Goal: Task Accomplishment & Management: Use online tool/utility

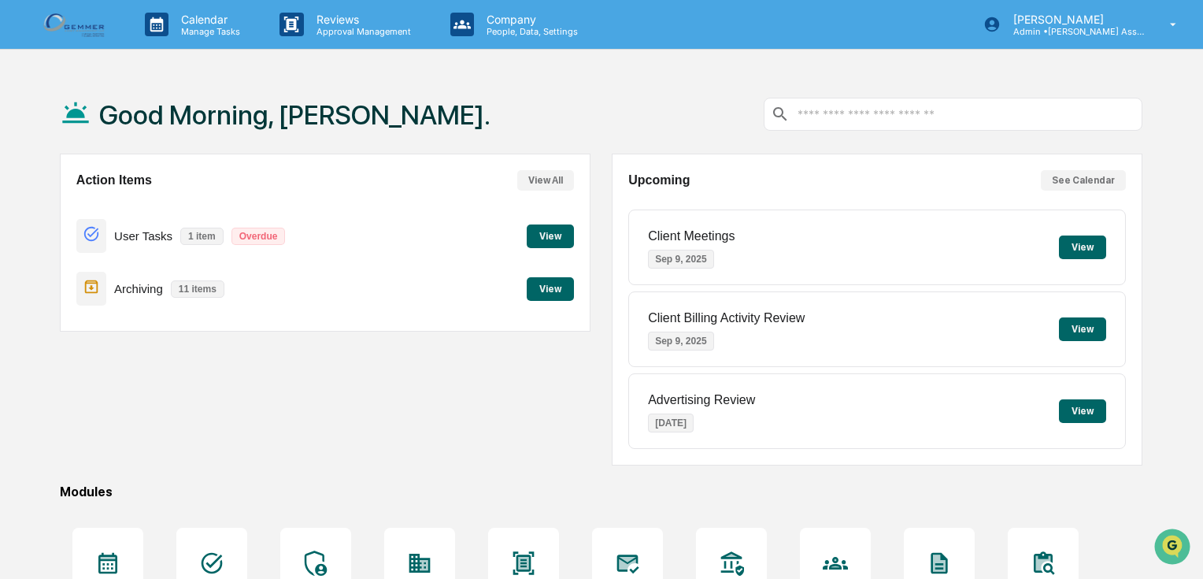
click at [540, 287] on button "View" at bounding box center [550, 289] width 47 height 24
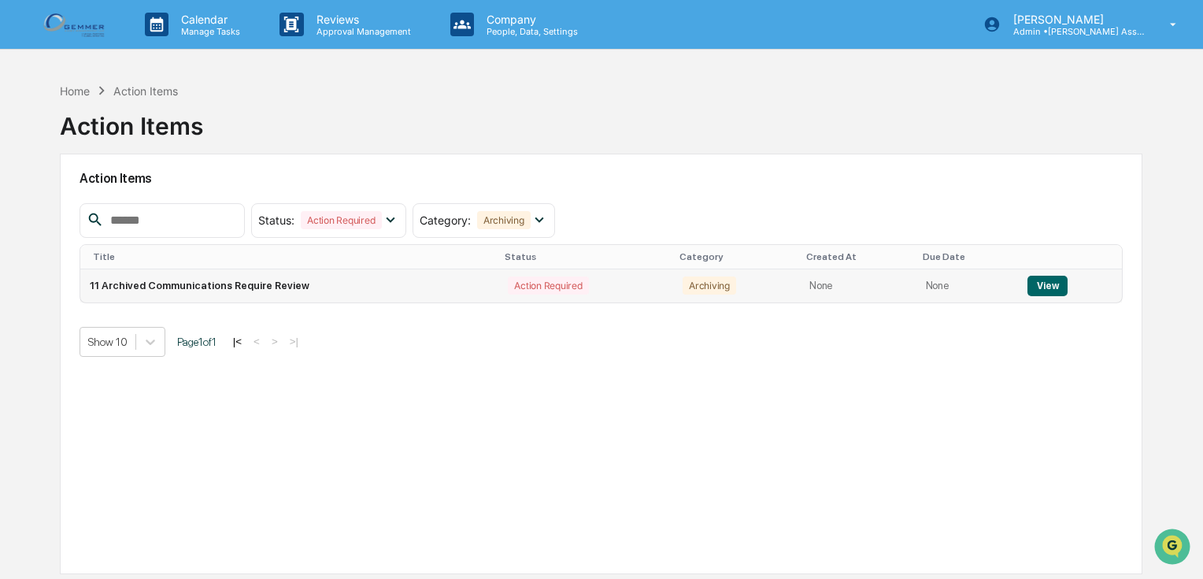
click at [1038, 283] on button "View" at bounding box center [1047, 286] width 40 height 20
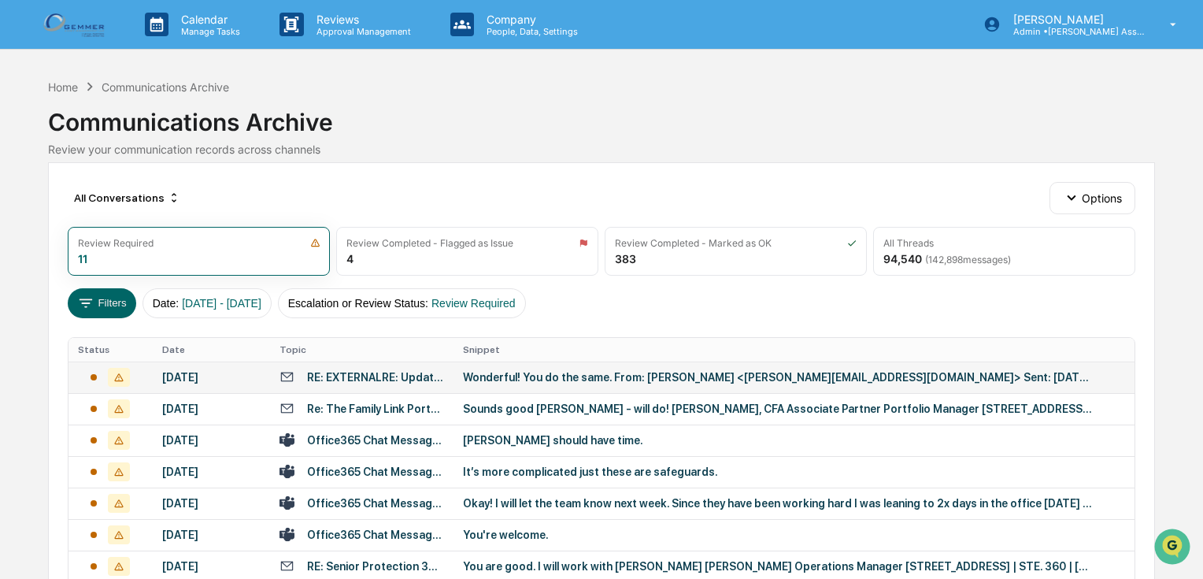
click at [533, 379] on div "Wonderful! You do the same. From: [PERSON_NAME] <[PERSON_NAME][EMAIL_ADDRESS][D…" at bounding box center [778, 377] width 630 height 13
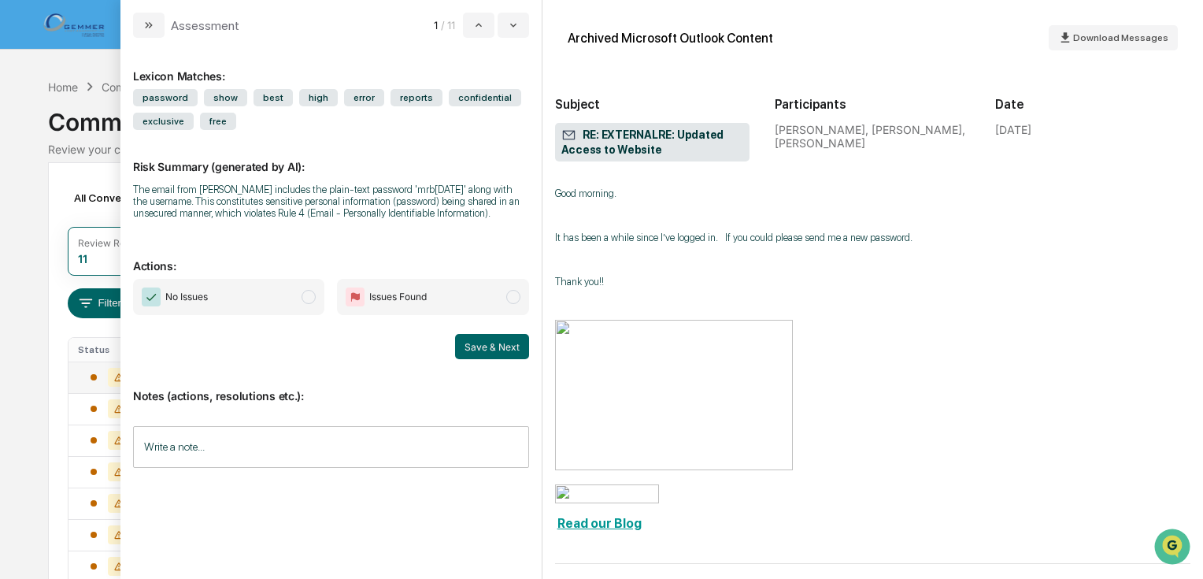
scroll to position [1889, 0]
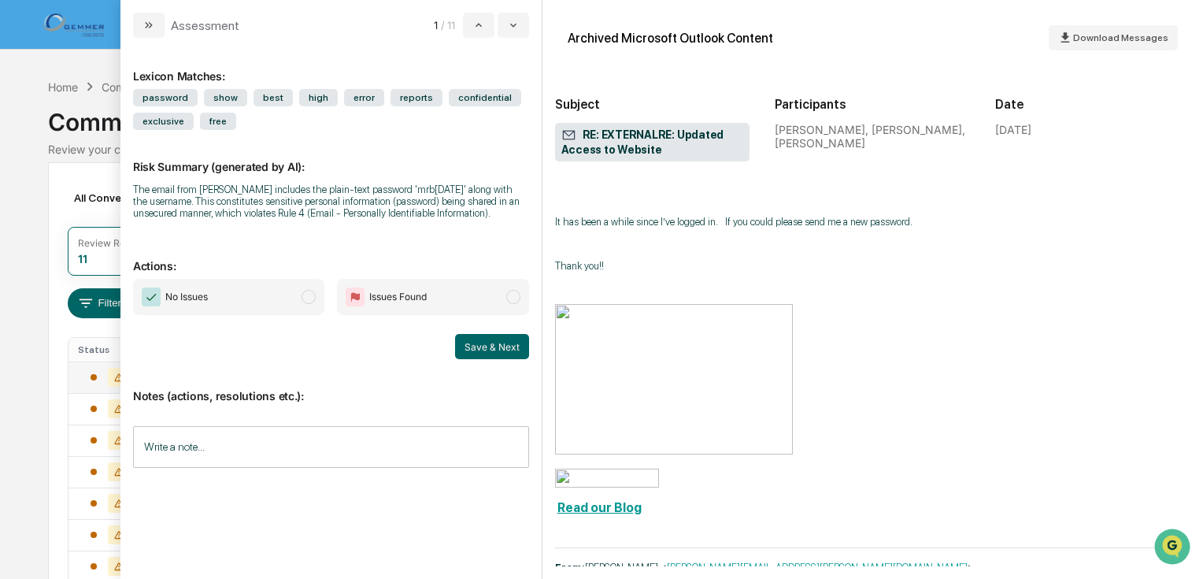
click at [307, 299] on span "modal" at bounding box center [309, 297] width 14 height 14
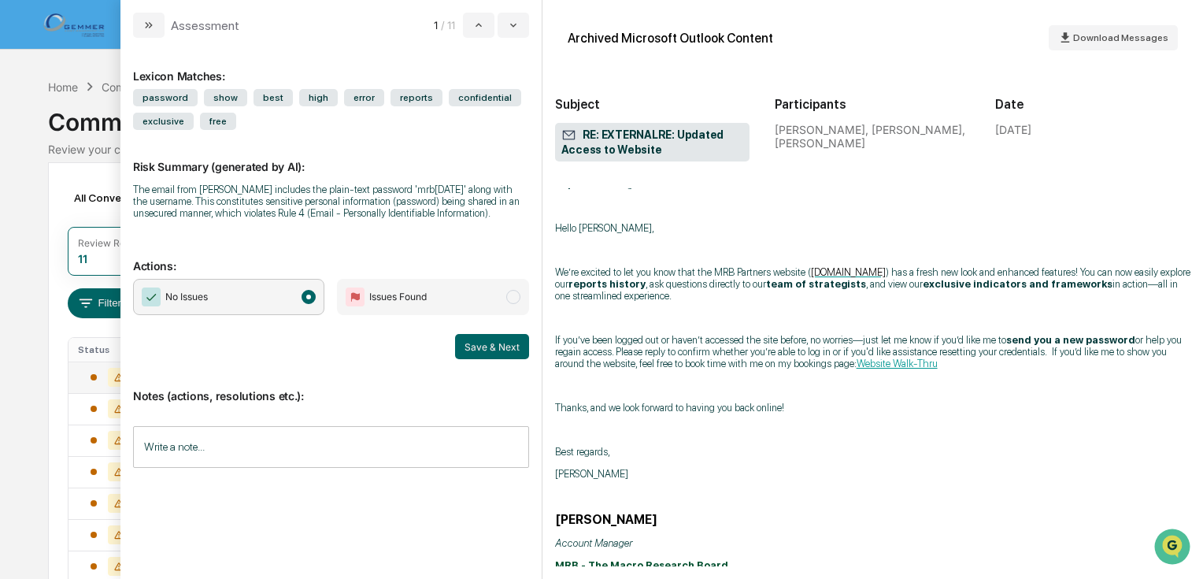
scroll to position [2456, 0]
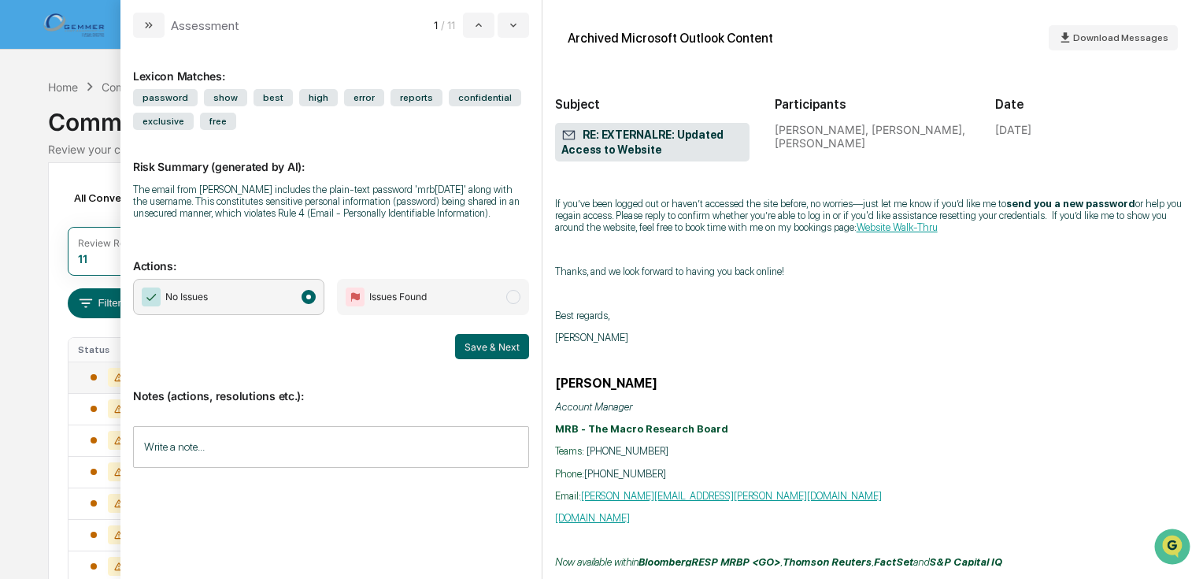
click at [410, 453] on input "Write a note..." at bounding box center [331, 447] width 396 height 42
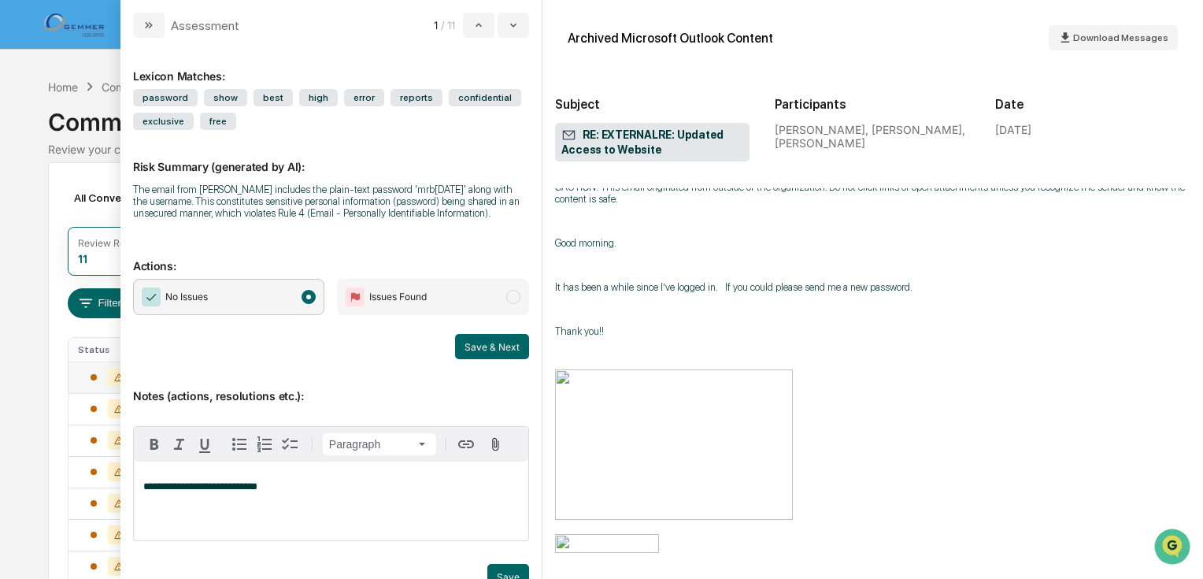
scroll to position [1574, 0]
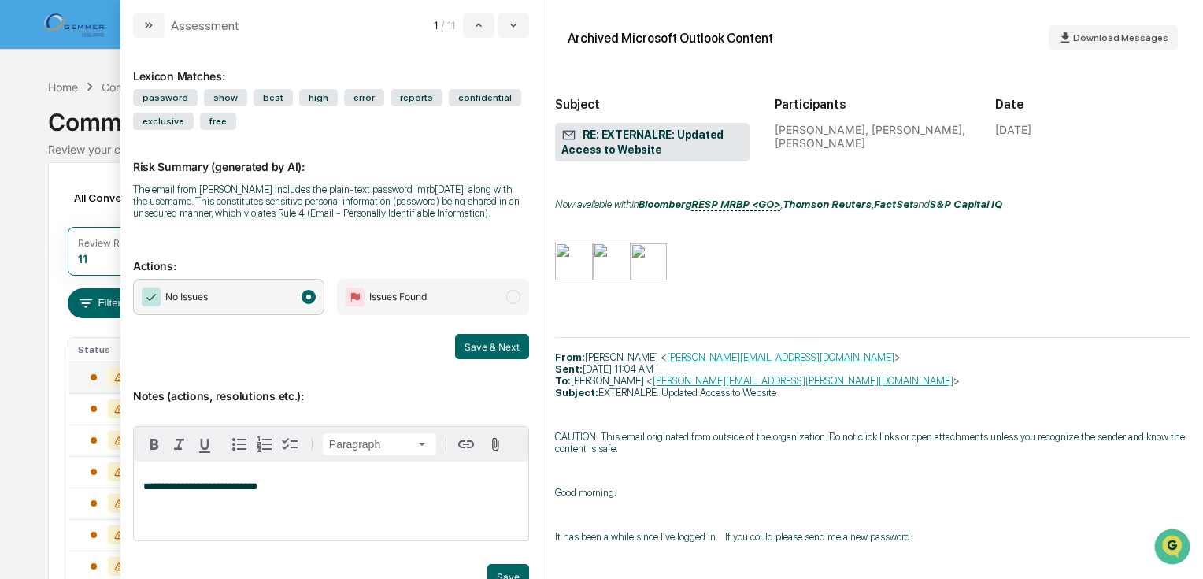
click at [142, 484] on div "**********" at bounding box center [331, 500] width 394 height 79
click at [500, 572] on button "Save" at bounding box center [508, 576] width 42 height 25
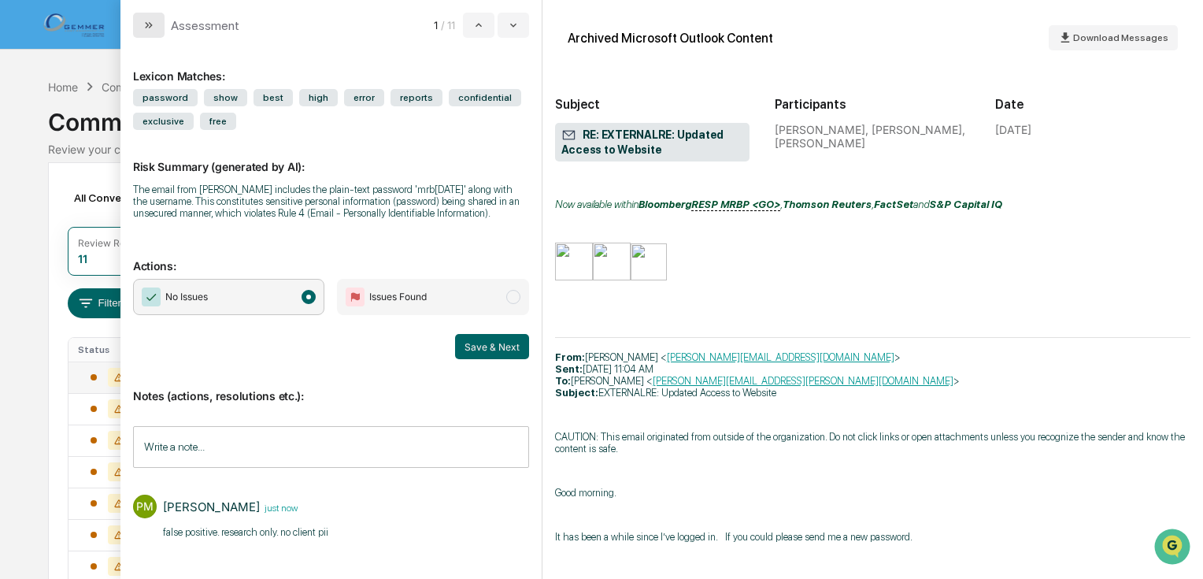
click at [158, 18] on button "modal" at bounding box center [148, 25] width 31 height 25
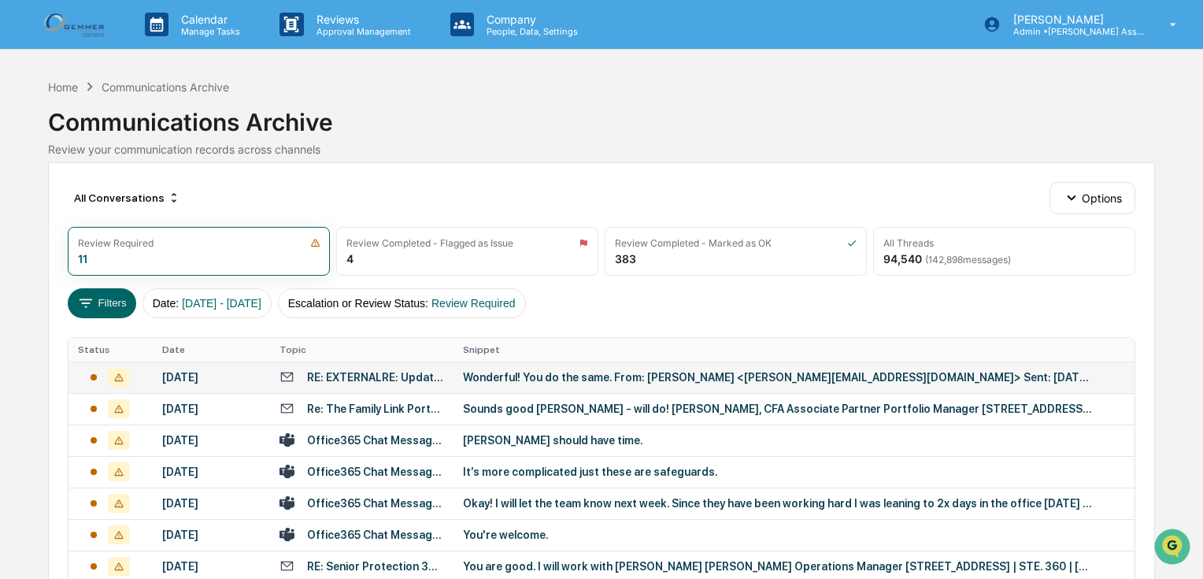
click at [482, 379] on div "Wonderful! You do the same. From: [PERSON_NAME] <[PERSON_NAME][EMAIL_ADDRESS][D…" at bounding box center [778, 377] width 630 height 13
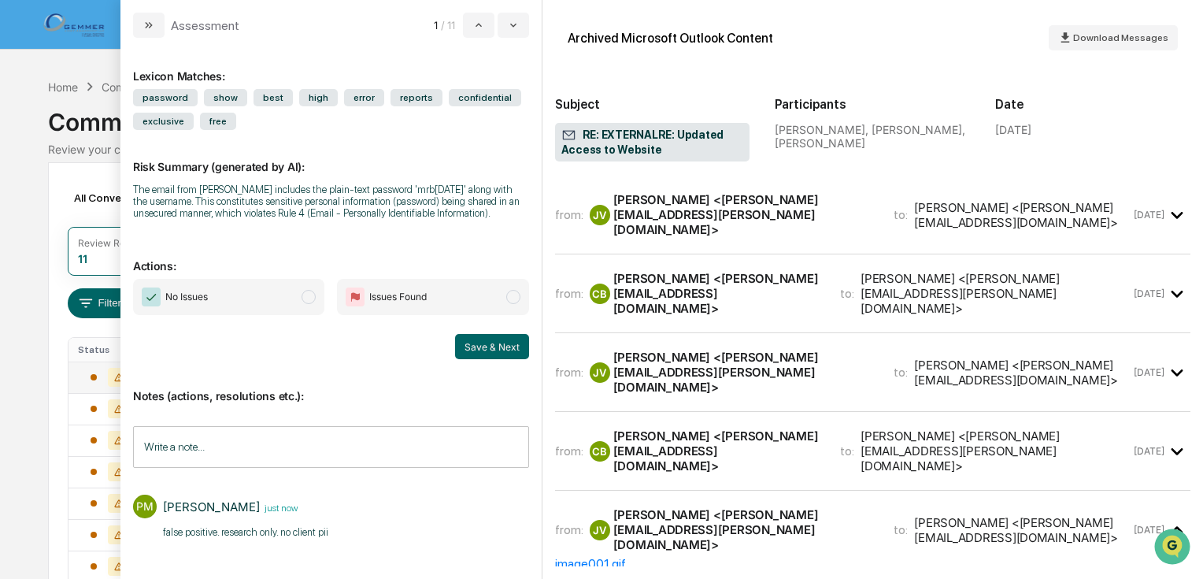
click at [314, 297] on span "modal" at bounding box center [309, 297] width 14 height 14
click at [483, 343] on button "Save & Next" at bounding box center [492, 346] width 74 height 25
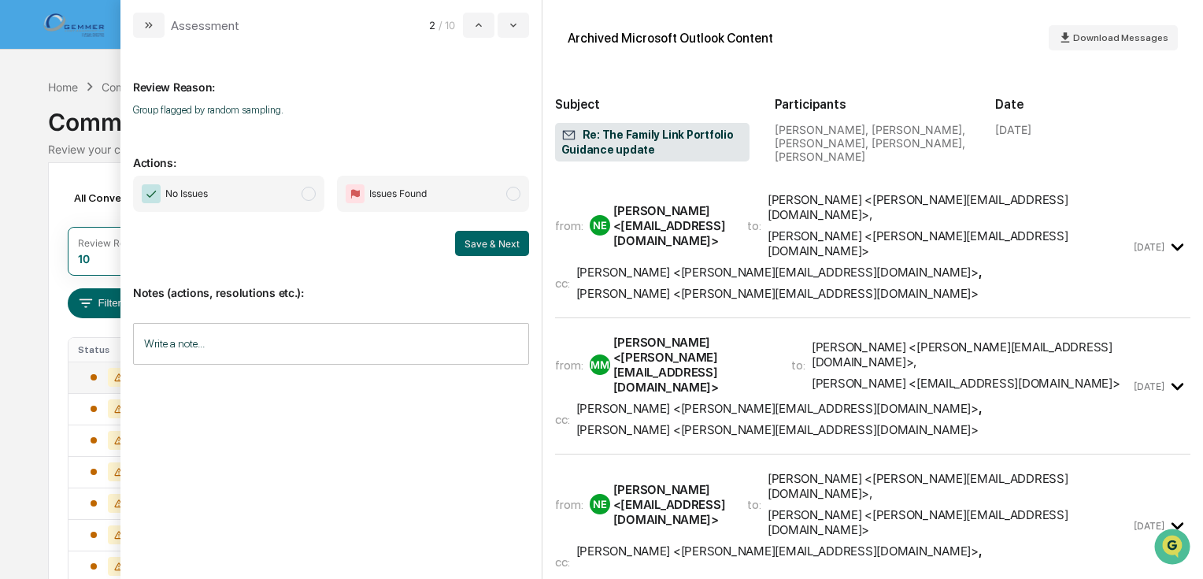
click at [824, 286] on div "[PERSON_NAME] <[PERSON_NAME][EMAIL_ADDRESS][DOMAIN_NAME]>" at bounding box center [777, 293] width 402 height 15
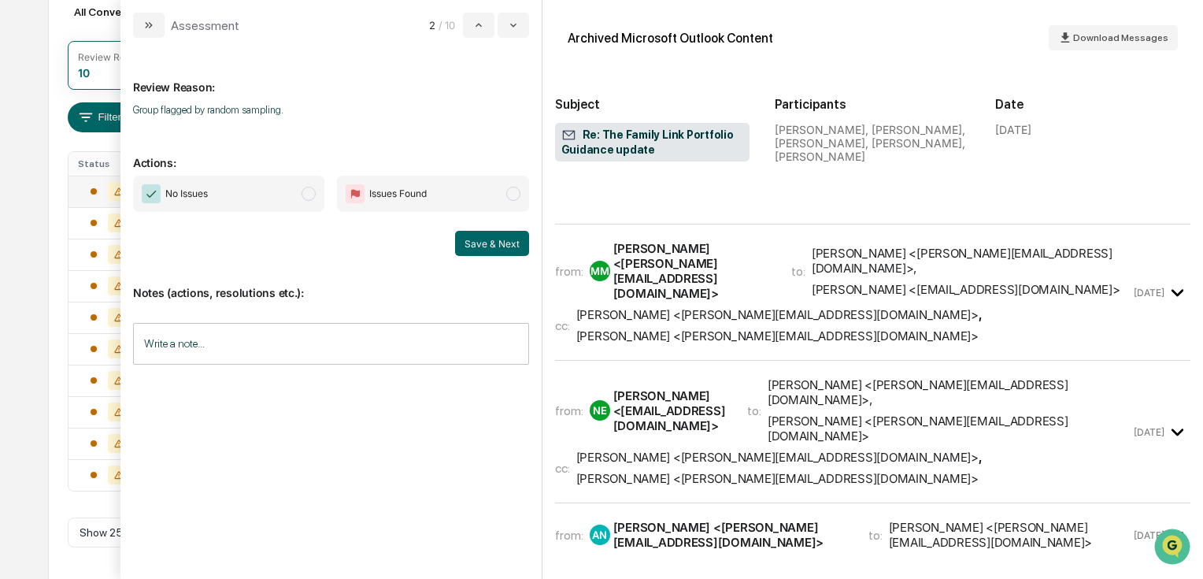
scroll to position [628, 0]
click at [749, 305] on div "[PERSON_NAME] <[PERSON_NAME][EMAIL_ADDRESS][DOMAIN_NAME]>" at bounding box center [777, 312] width 402 height 15
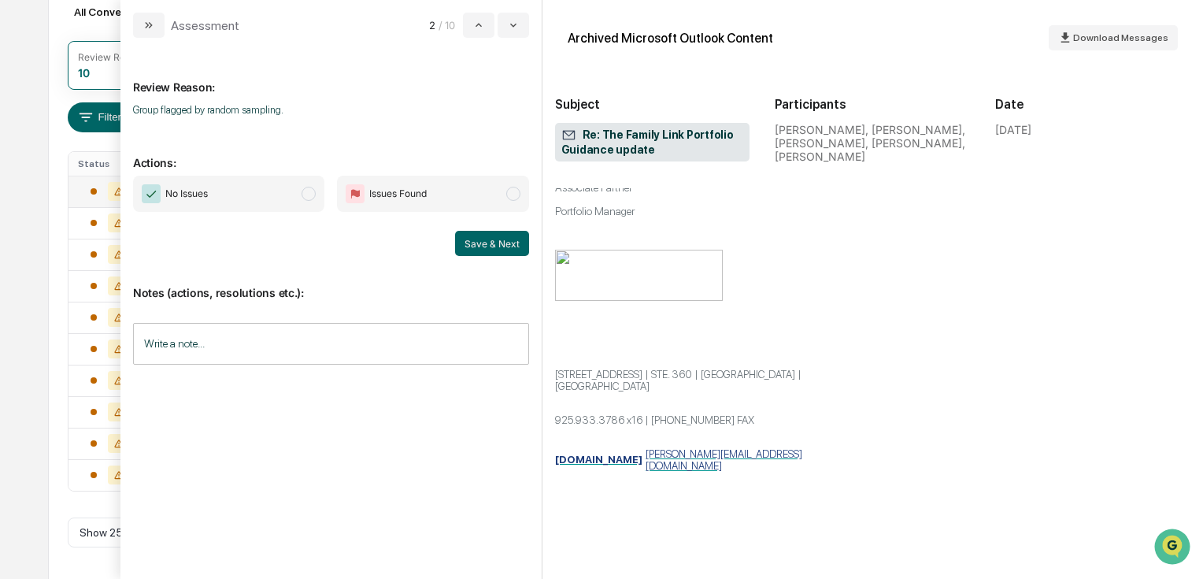
scroll to position [1132, 0]
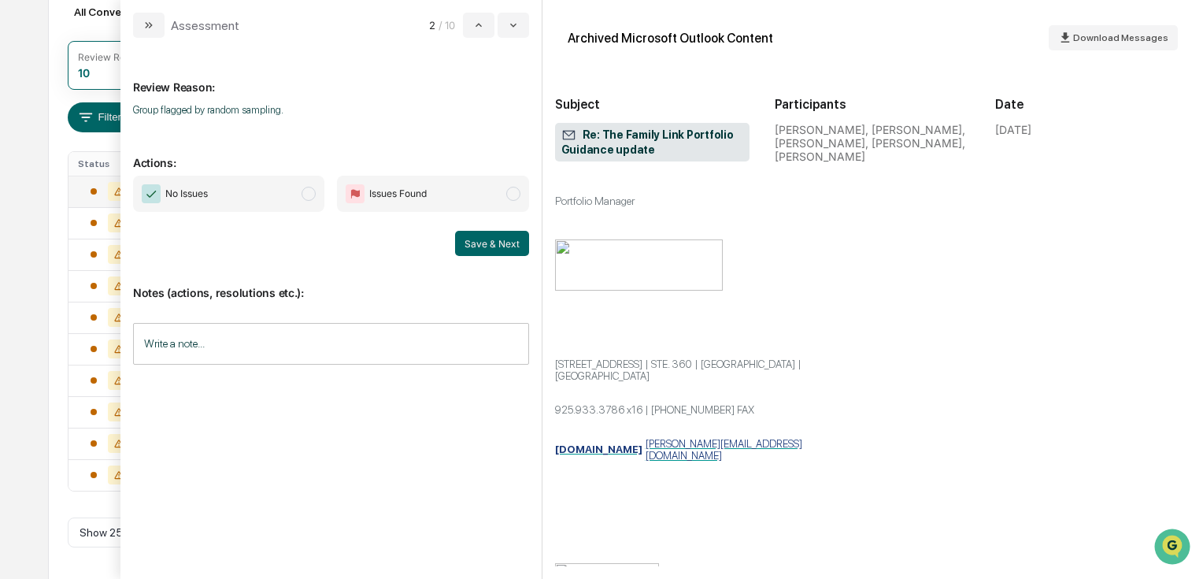
click at [314, 197] on span "modal" at bounding box center [309, 194] width 14 height 14
click at [487, 241] on button "Save & Next" at bounding box center [492, 243] width 74 height 25
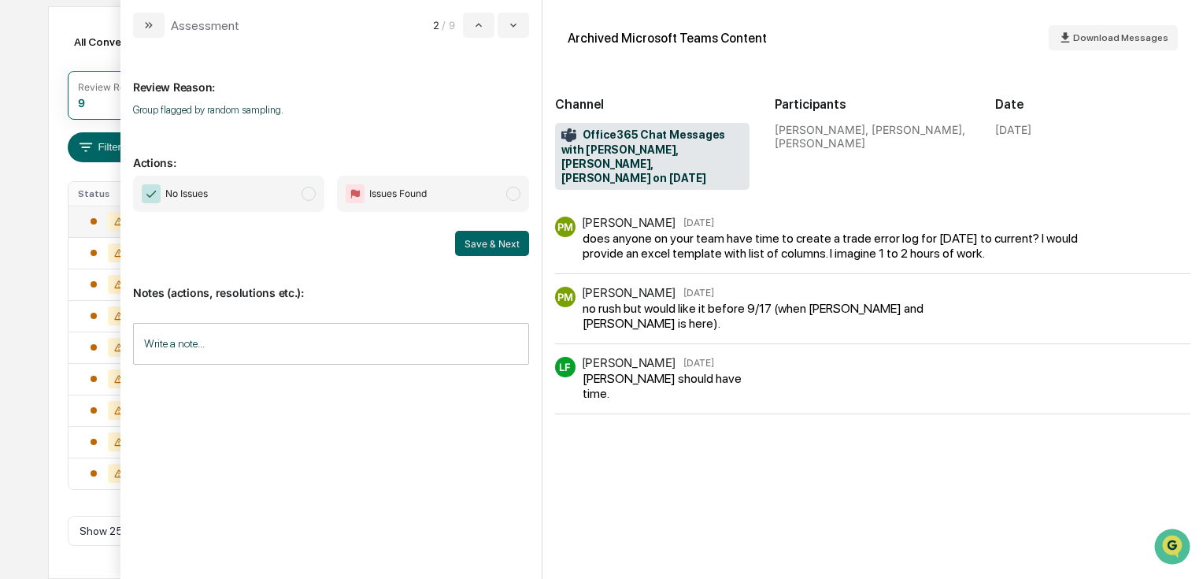
scroll to position [154, 0]
click at [312, 198] on span "modal" at bounding box center [309, 194] width 14 height 14
click at [475, 244] on button "Save & Next" at bounding box center [492, 243] width 74 height 25
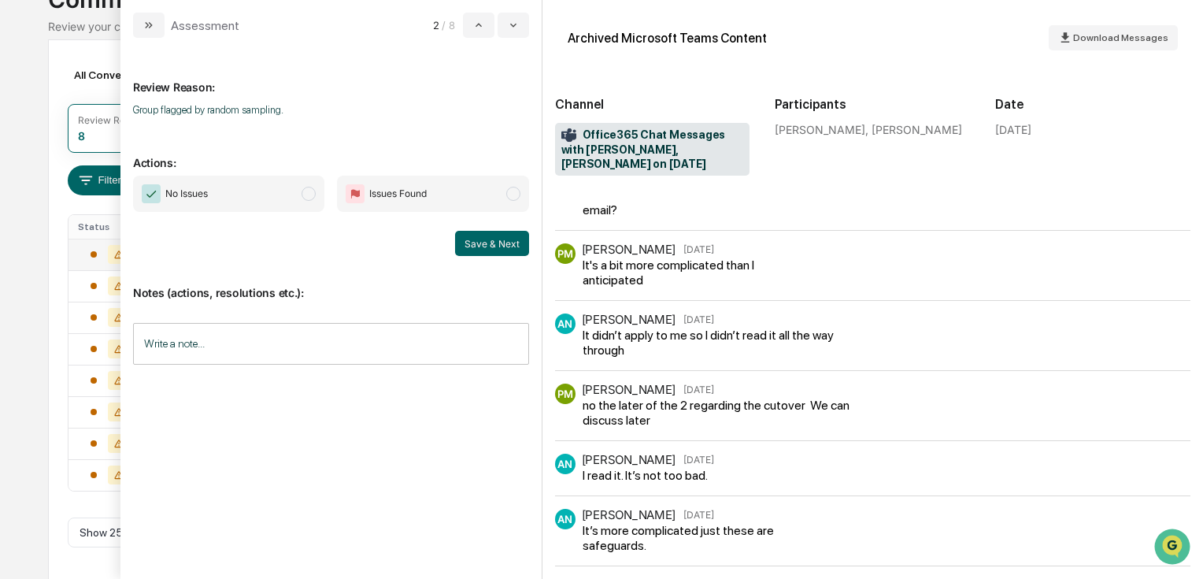
scroll to position [44, 0]
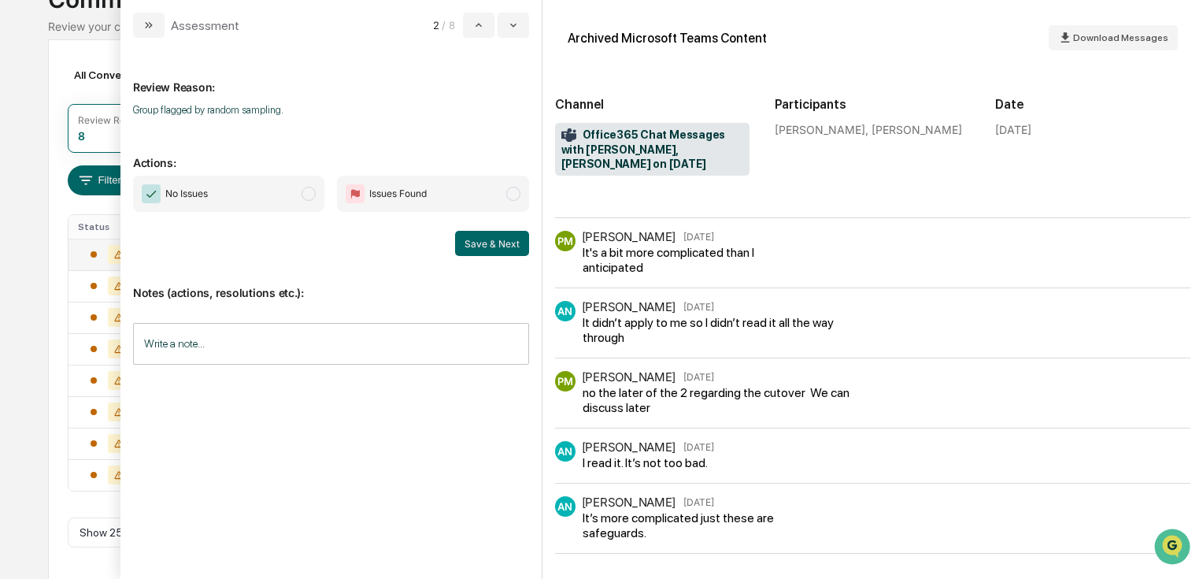
click at [305, 192] on span "modal" at bounding box center [309, 194] width 14 height 14
click at [501, 242] on button "Save & Next" at bounding box center [492, 243] width 74 height 25
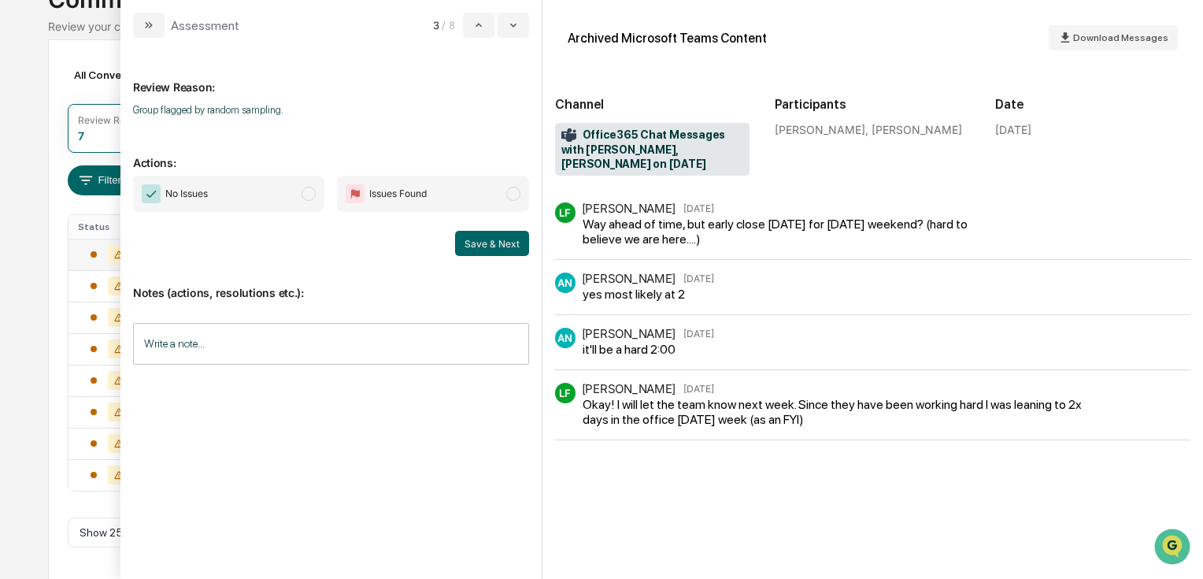
scroll to position [91, 0]
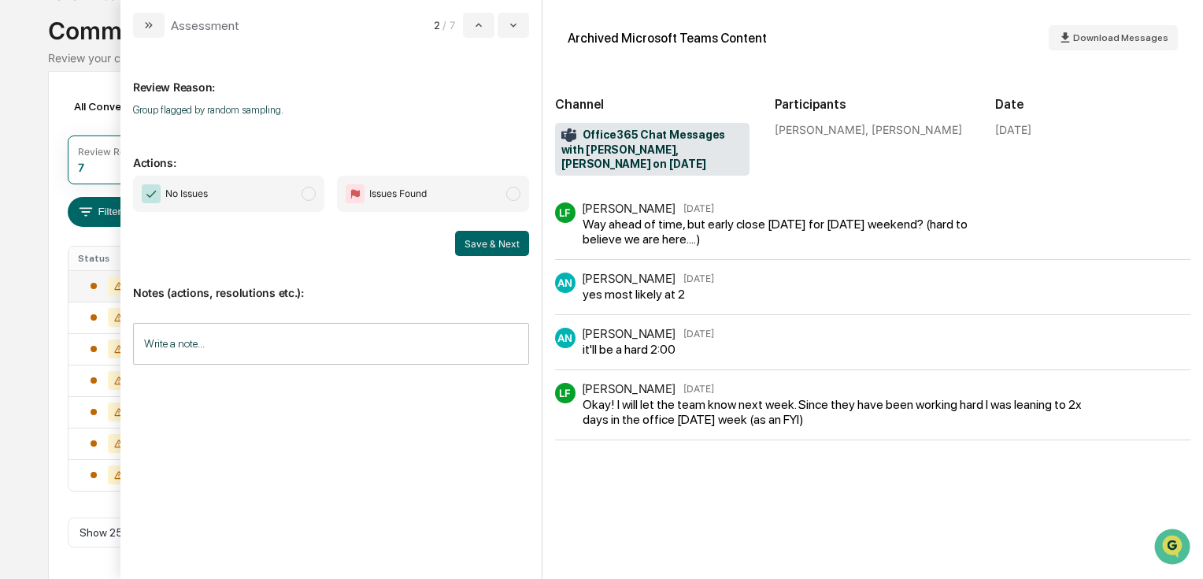
click at [306, 198] on span "modal" at bounding box center [309, 194] width 14 height 14
click at [488, 242] on button "Save & Next" at bounding box center [492, 243] width 74 height 25
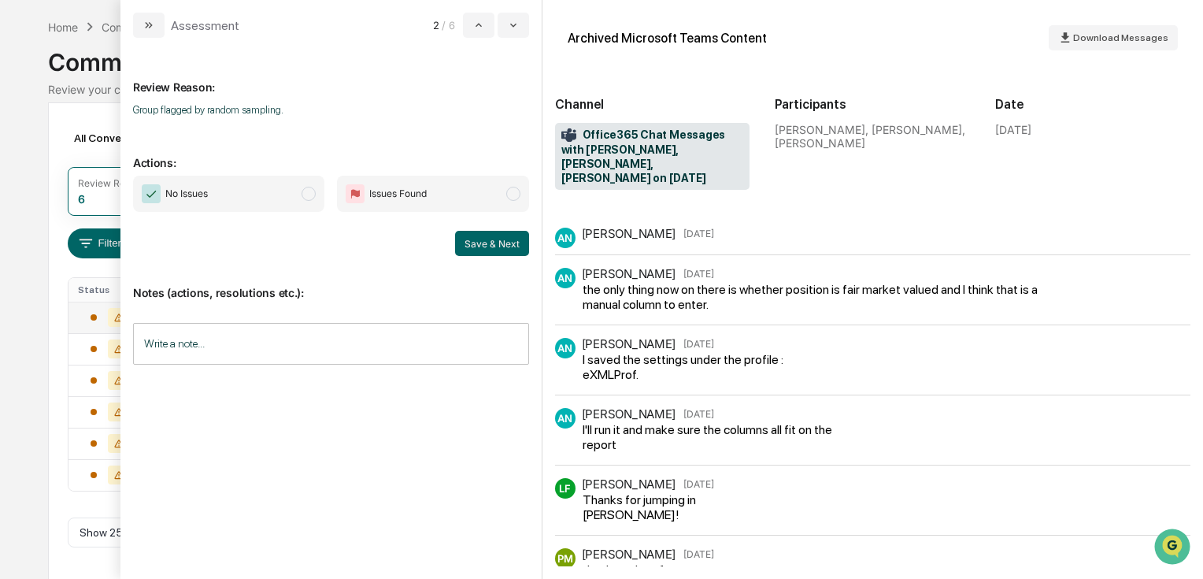
scroll to position [378, 0]
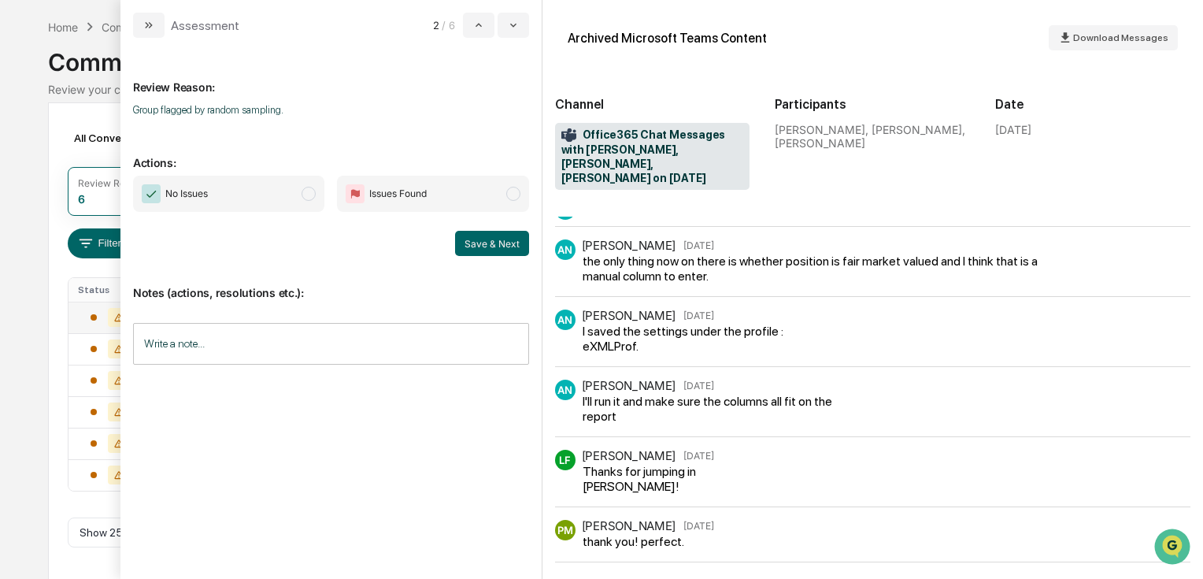
click at [316, 198] on span "No Issues" at bounding box center [228, 194] width 191 height 36
click at [509, 248] on button "Save & Next" at bounding box center [492, 243] width 74 height 25
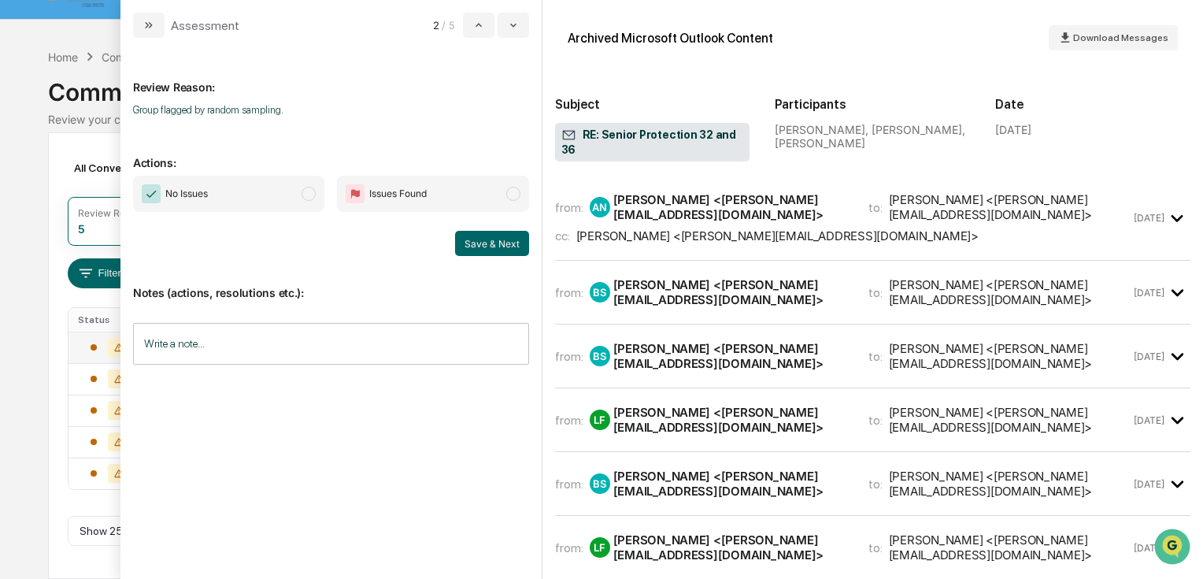
scroll to position [28, 0]
click at [656, 202] on div "from: AN [PERSON_NAME] <[PERSON_NAME][EMAIL_ADDRESS][DOMAIN_NAME]> to: [PERSON_…" at bounding box center [843, 217] width 576 height 51
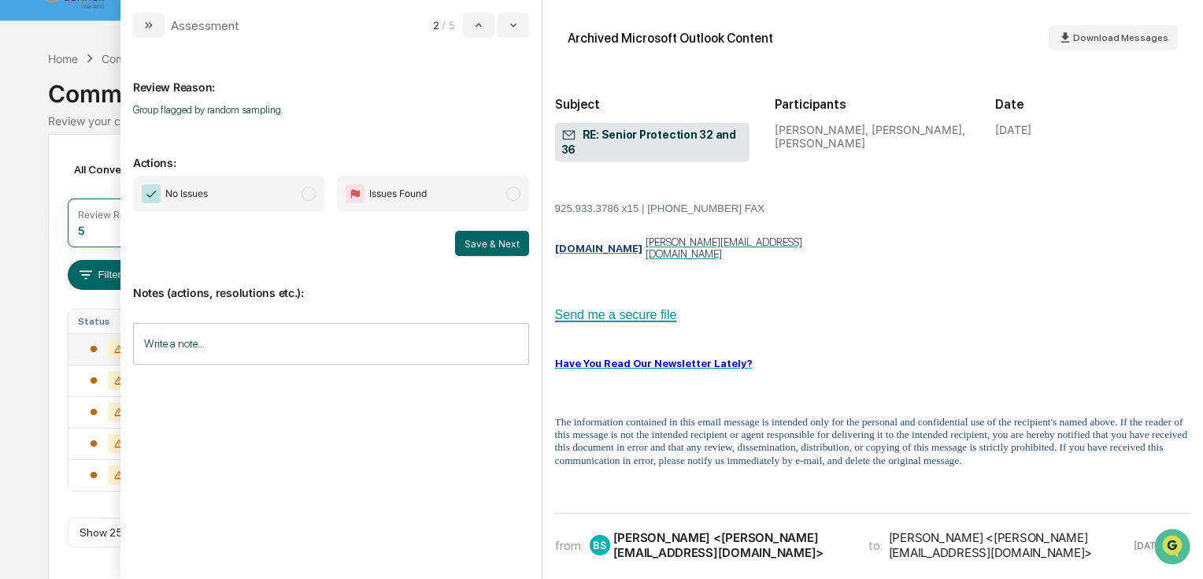
scroll to position [1008, 0]
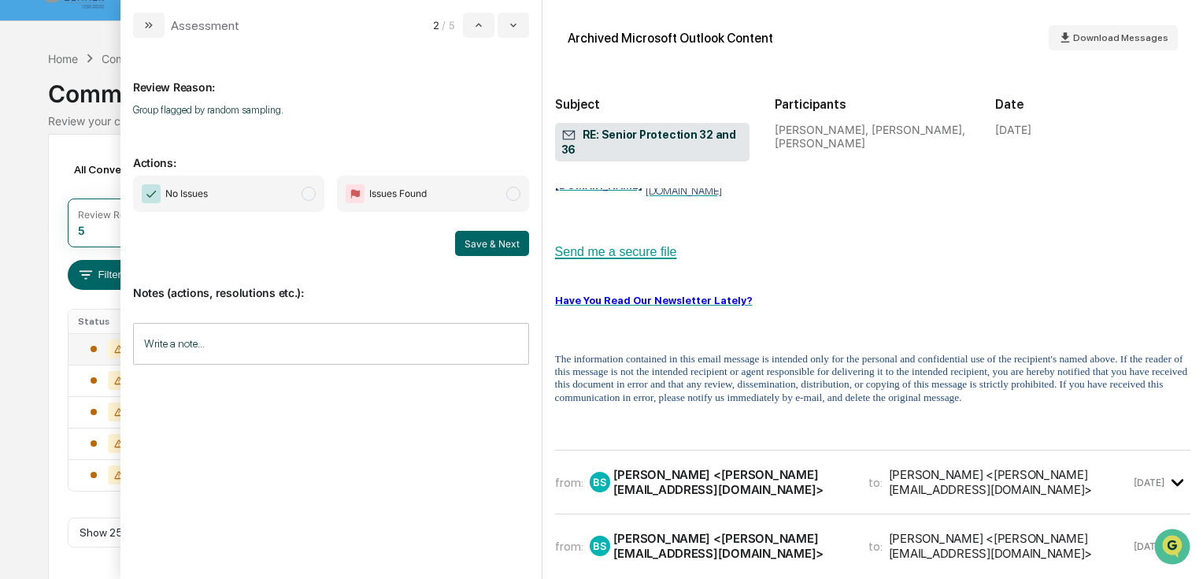
click at [762, 467] on div "[PERSON_NAME] <[PERSON_NAME][EMAIL_ADDRESS][DOMAIN_NAME]>" at bounding box center [731, 482] width 236 height 30
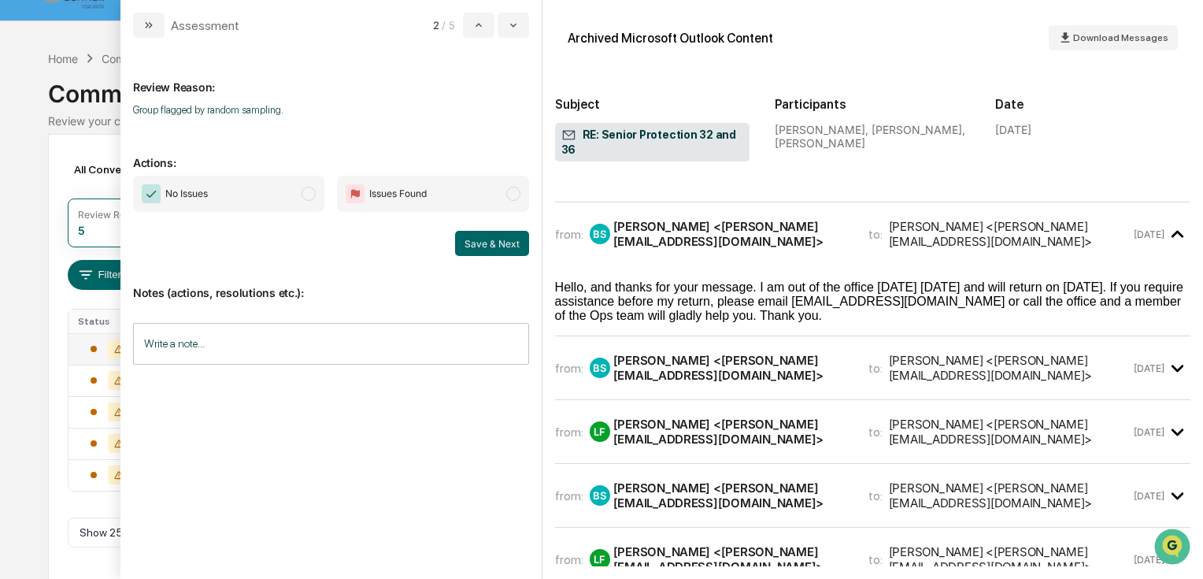
scroll to position [1260, 0]
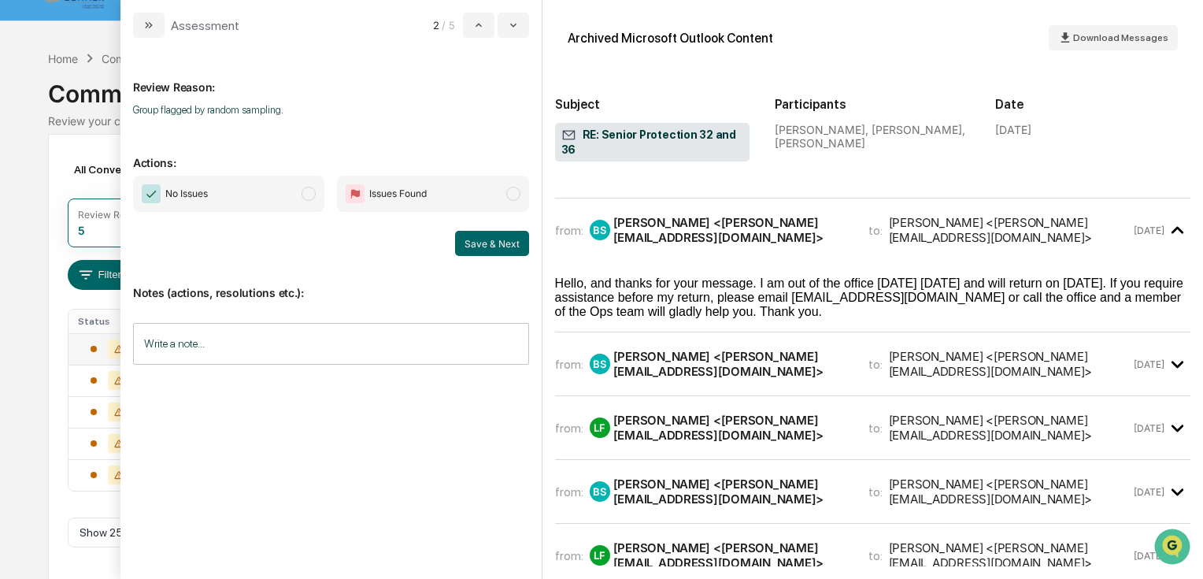
click at [905, 349] on div "[PERSON_NAME] <[PERSON_NAME][EMAIL_ADDRESS][DOMAIN_NAME]>" at bounding box center [1010, 364] width 242 height 30
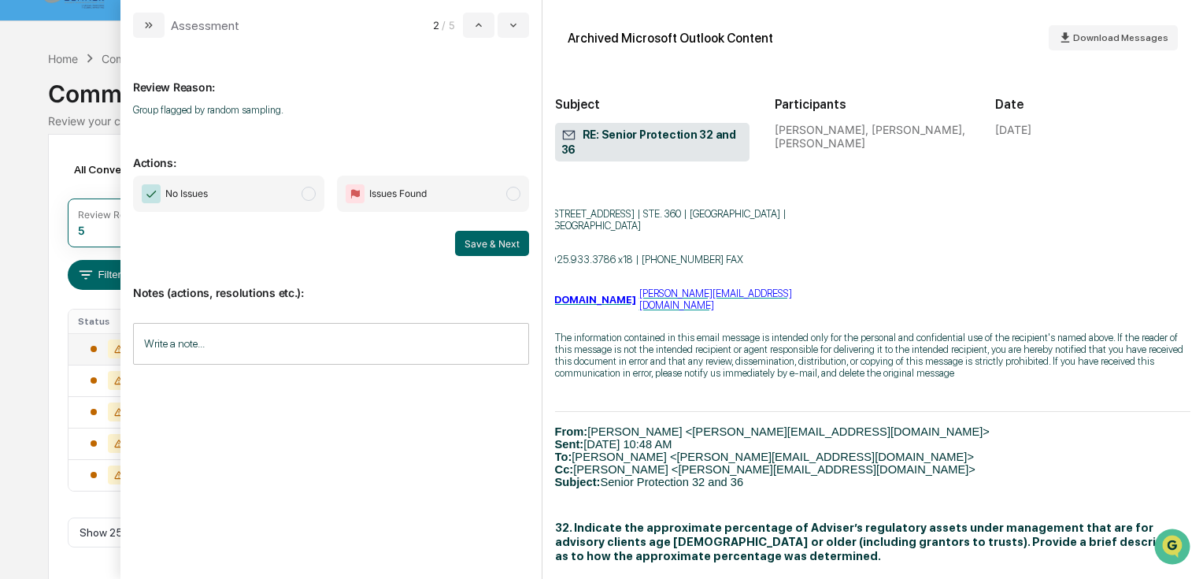
scroll to position [1889, 0]
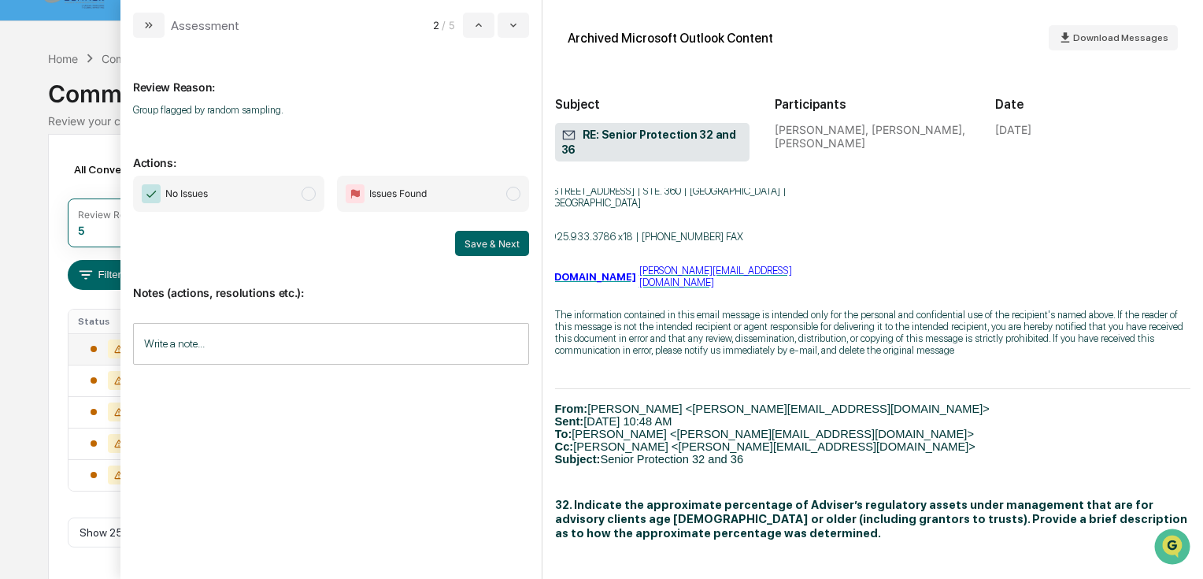
click at [309, 191] on span "modal" at bounding box center [309, 194] width 14 height 14
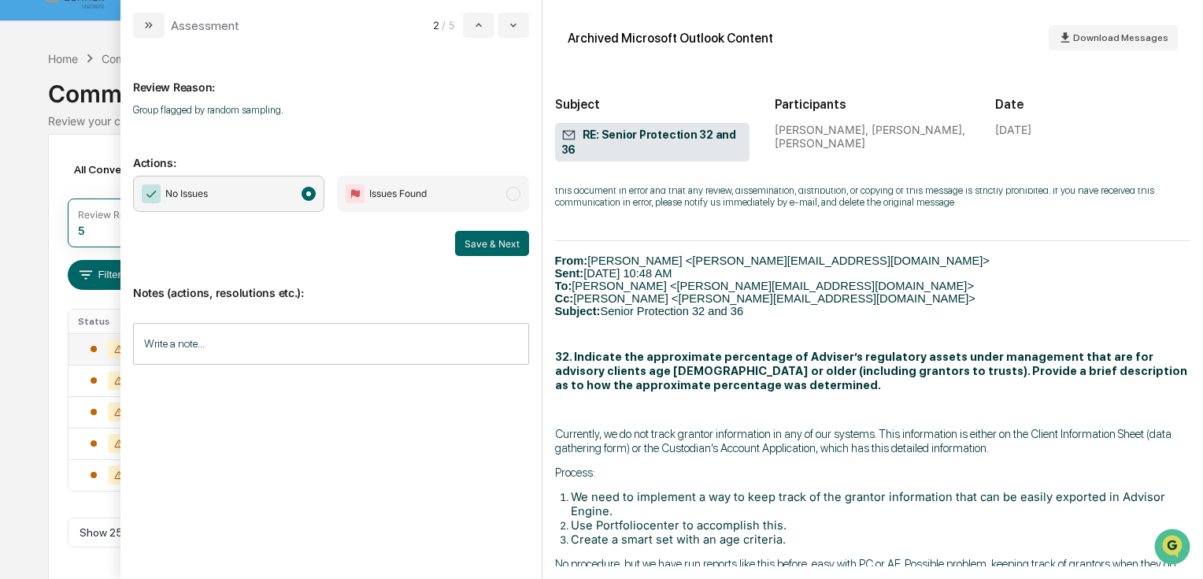
scroll to position [2015, 0]
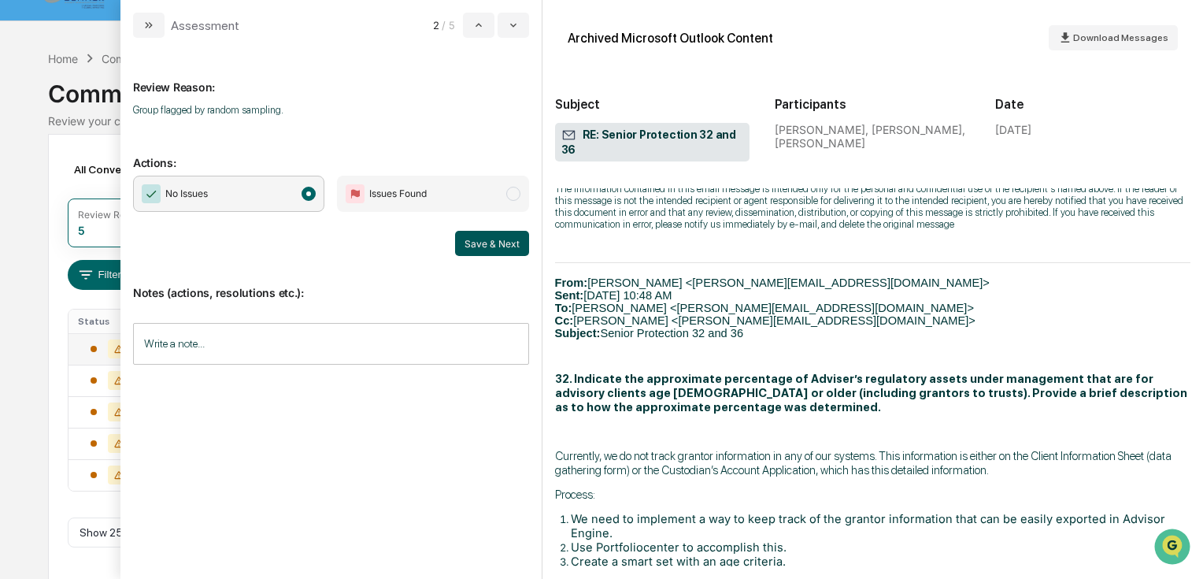
click at [486, 243] on button "Save & Next" at bounding box center [492, 243] width 74 height 25
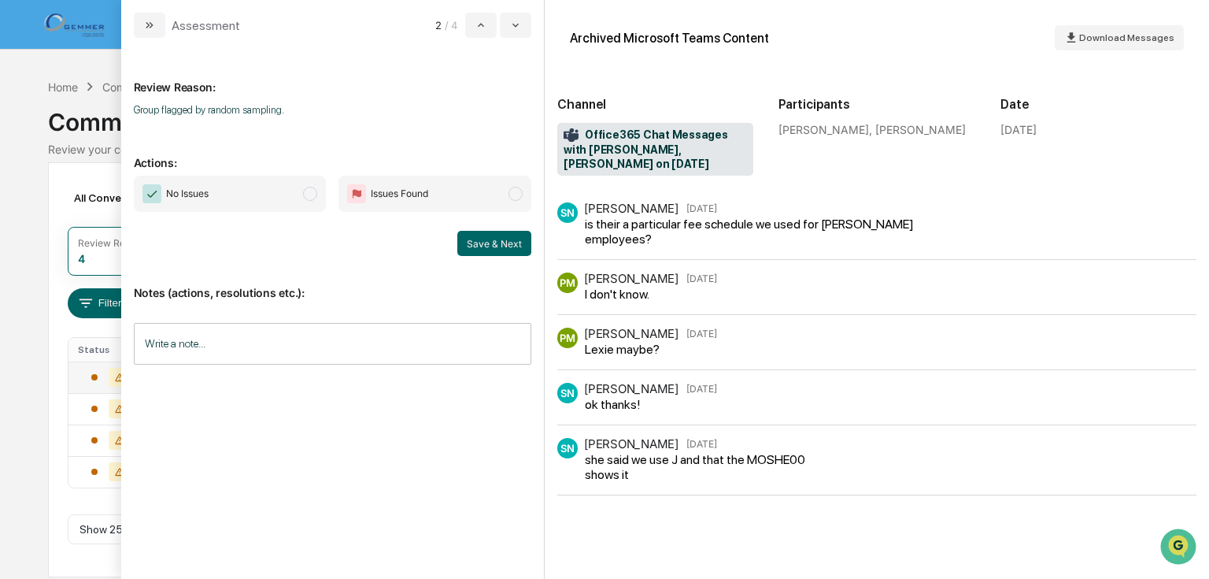
drag, startPoint x: 309, startPoint y: 194, endPoint x: 339, endPoint y: 205, distance: 32.2
click at [309, 194] on span "modal" at bounding box center [310, 194] width 14 height 14
click at [477, 234] on button "Save & Next" at bounding box center [494, 243] width 74 height 25
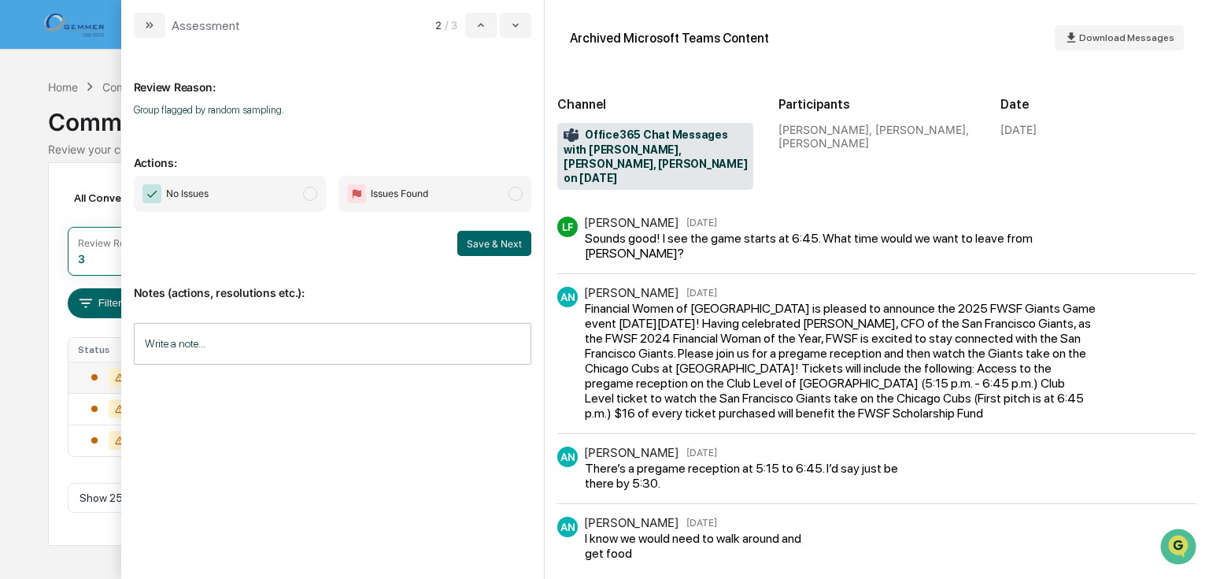
click at [738, 315] on div "Financial Women of [GEOGRAPHIC_DATA] is pleased to announce the 2025 FWSF Giant…" at bounding box center [840, 361] width 511 height 120
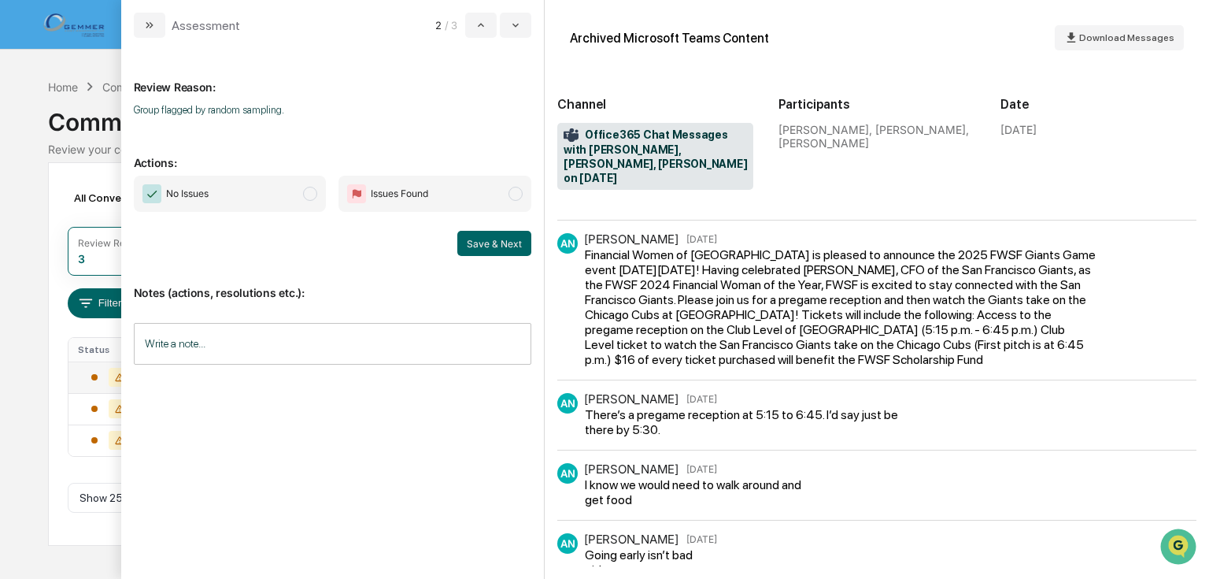
scroll to position [79, 0]
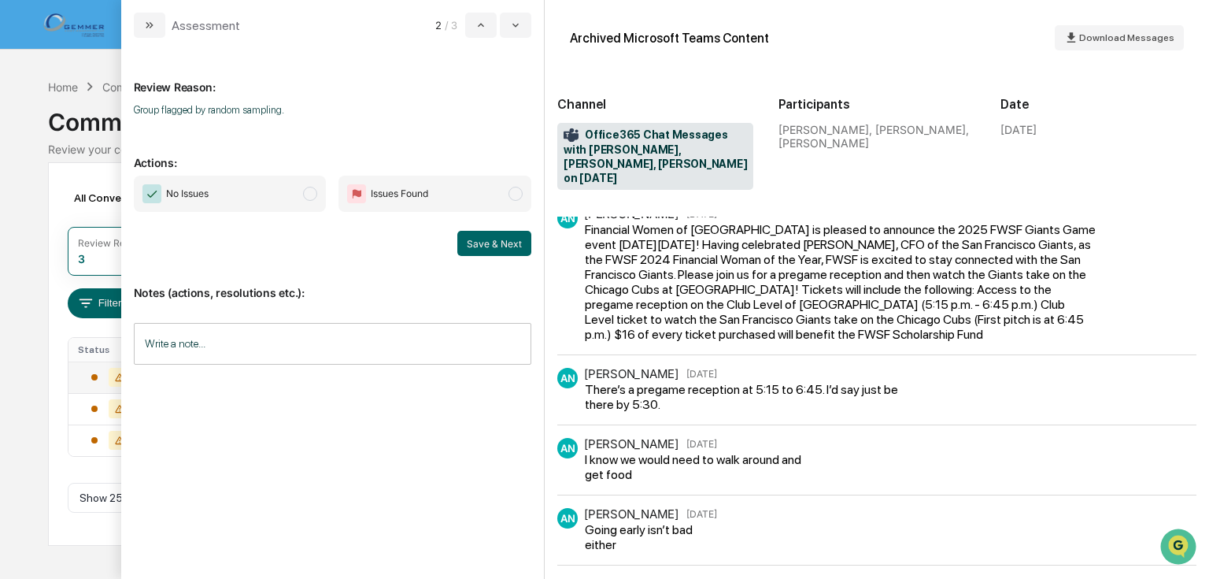
click at [305, 192] on span "modal" at bounding box center [310, 194] width 14 height 14
click at [475, 238] on button "Save & Next" at bounding box center [494, 243] width 74 height 25
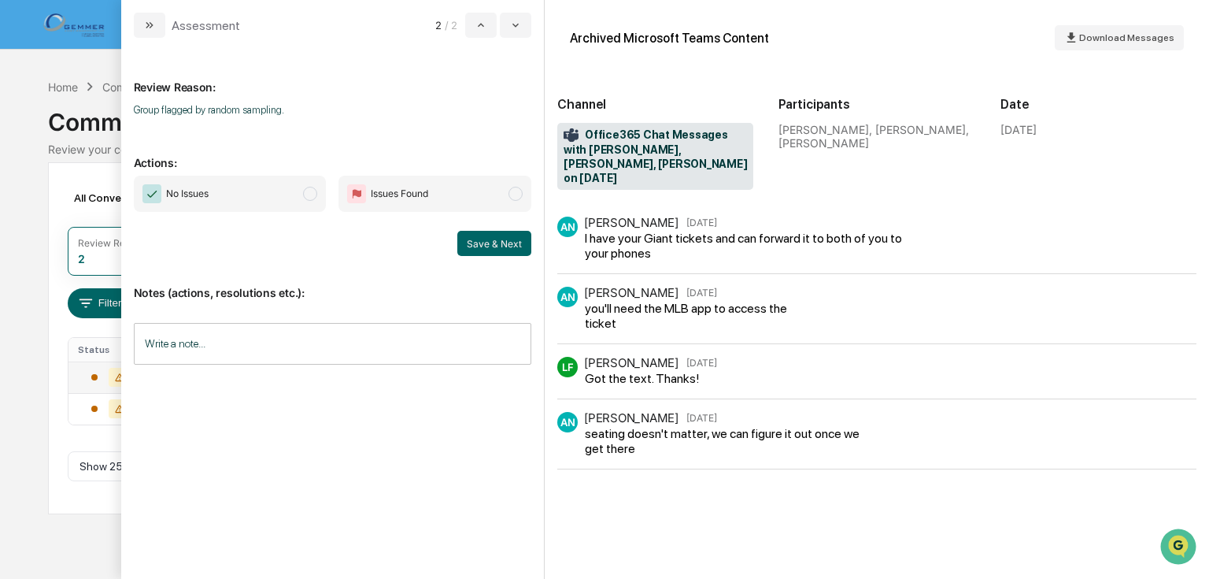
click at [308, 190] on span "modal" at bounding box center [310, 194] width 14 height 14
click at [486, 239] on button "Save & Next" at bounding box center [494, 243] width 74 height 25
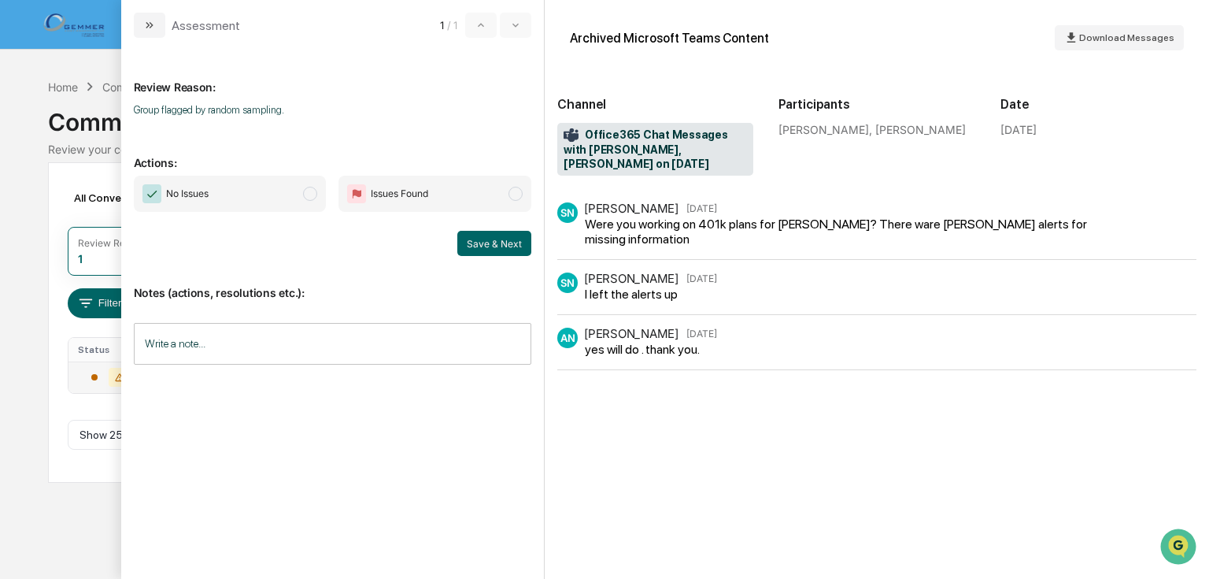
click at [308, 195] on span "modal" at bounding box center [310, 194] width 14 height 14
click at [514, 248] on button "Save & Next" at bounding box center [494, 243] width 74 height 25
